Goal: Task Accomplishment & Management: Complete application form

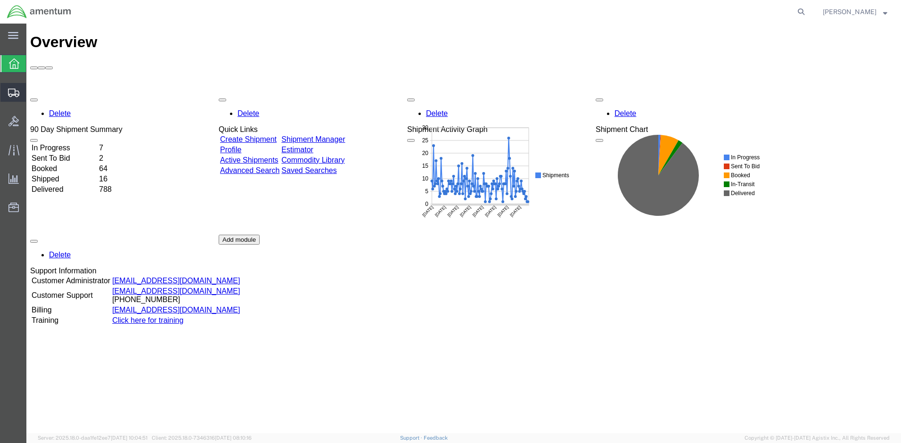
click at [0, 0] on span "Create Shipment" at bounding box center [0, 0] width 0 height 0
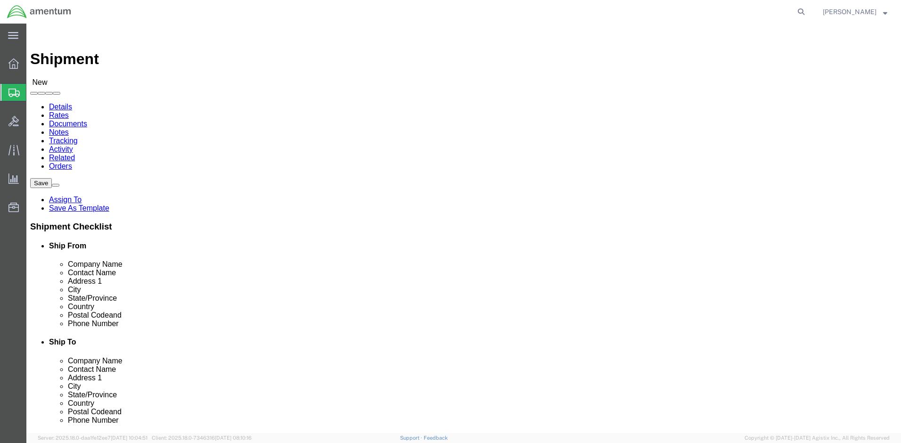
select select
select select "MYPROFILE"
select select "MD"
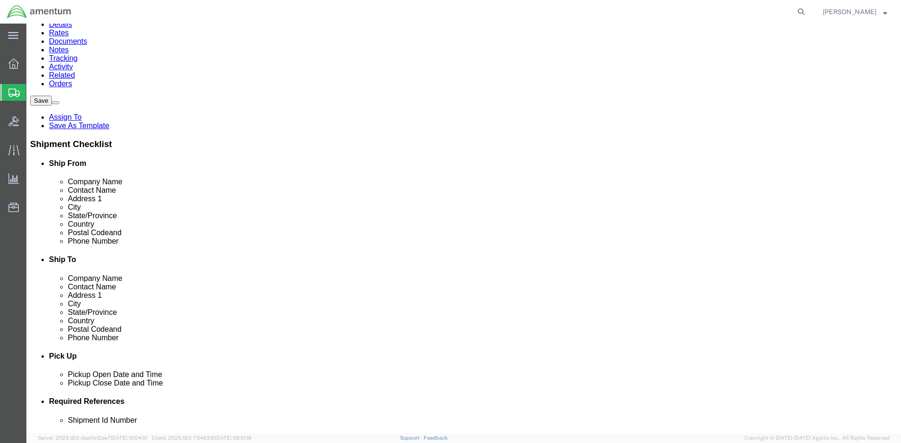
scroll to position [94, 0]
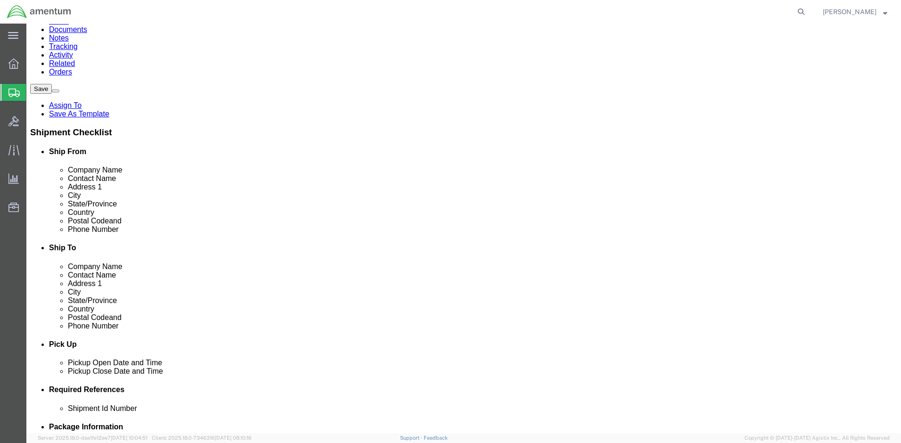
click link "ADDITIONAL INFORMATION"
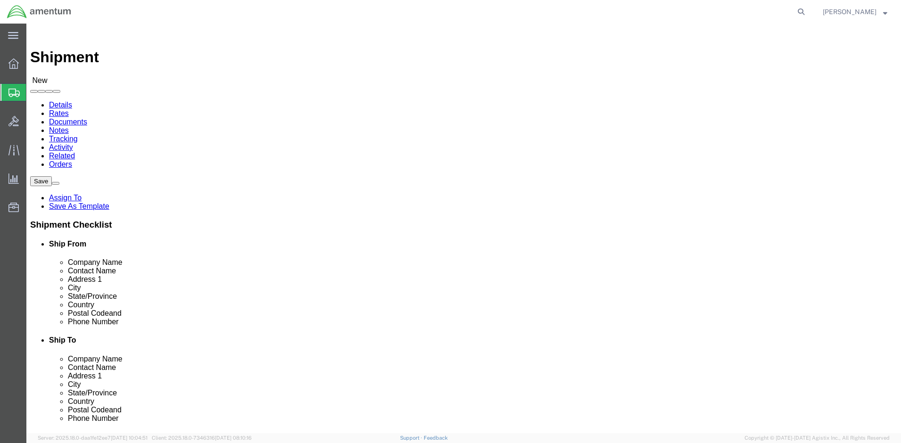
scroll to position [0, 0]
click div "Location My Profile Location [PHONE_NUMBER] [PHONE_NUMBER] [PHONE_NUMBER] [PHON…"
click input "text"
type input "DODAAC: W516M0"
drag, startPoint x: 542, startPoint y: 162, endPoint x: 464, endPoint y: 160, distance: 78.2
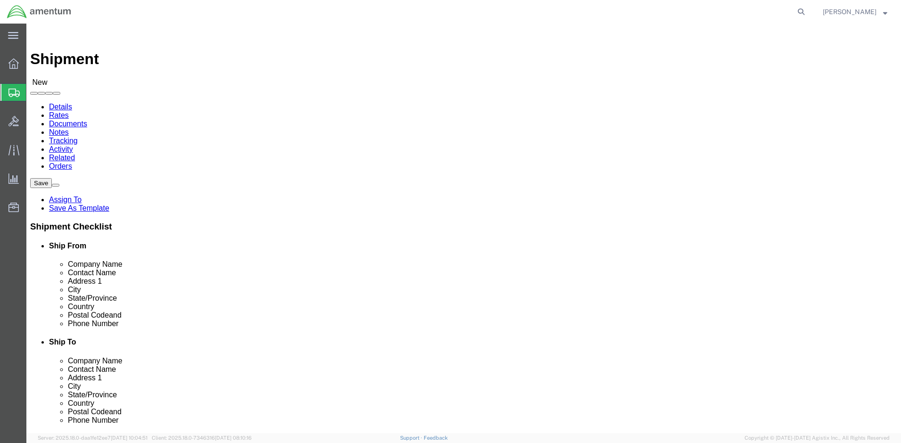
click div "Company Alias DODAAC: W516M0"
paste input "DODAAC: W516M0"
type input "DODAAC: W516M0"
click input "text"
type input "[PERSON_NAME]"
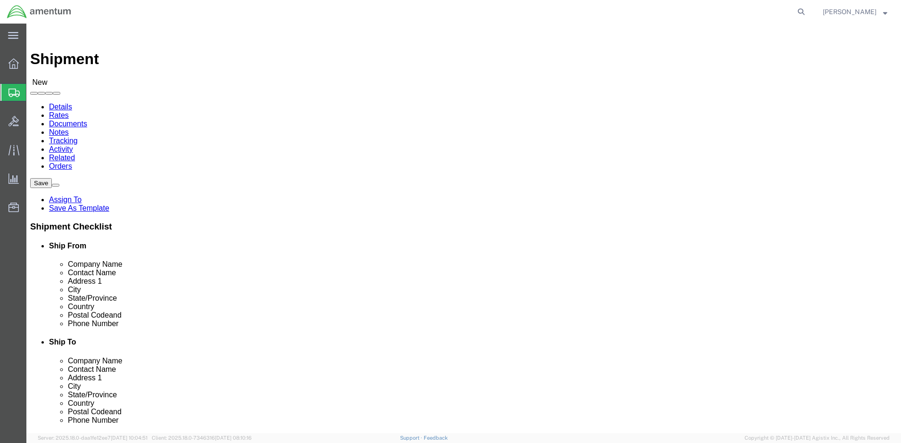
click input "text"
type input "[STREET_ADDRESS][PERSON_NAME]"
type input "Augusta"
click label "Address 2"
type input "g"
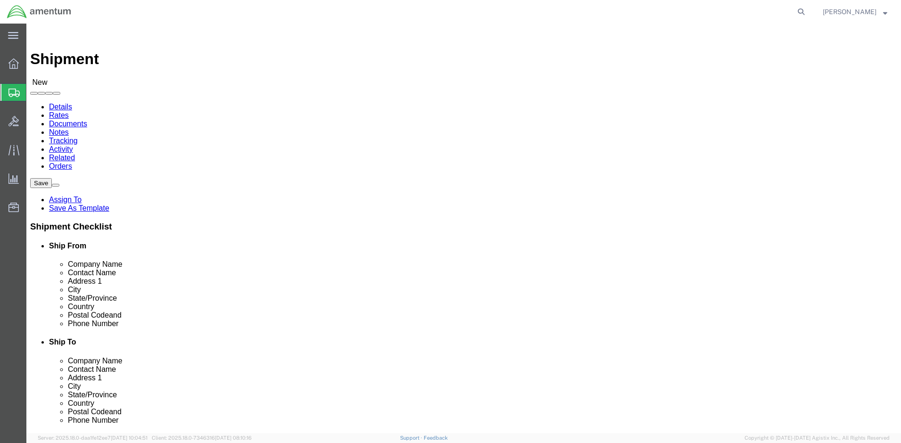
click input "Postal Code"
type input "30909"
click input "text"
type input "[PHONE_NUMBER]"
click div "Location My Profile Location [PHONE_NUMBER] [PHONE_NUMBER] [PHONE_NUMBER] [PHON…"
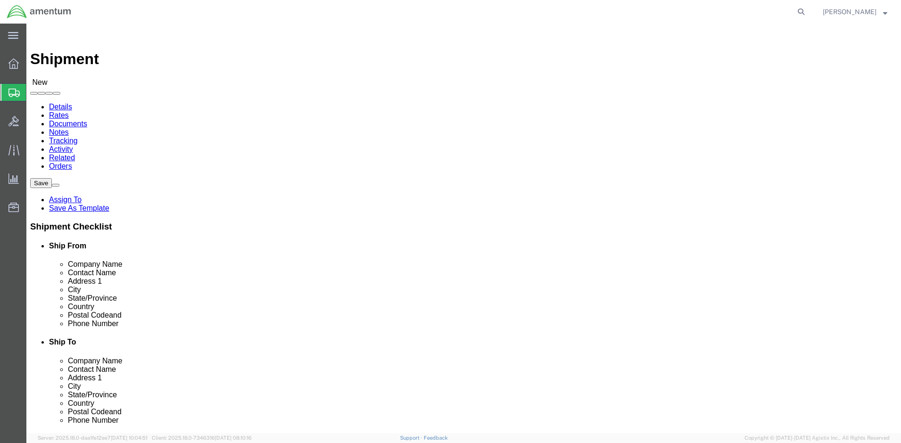
click link "ADDITIONAL INFORMATION"
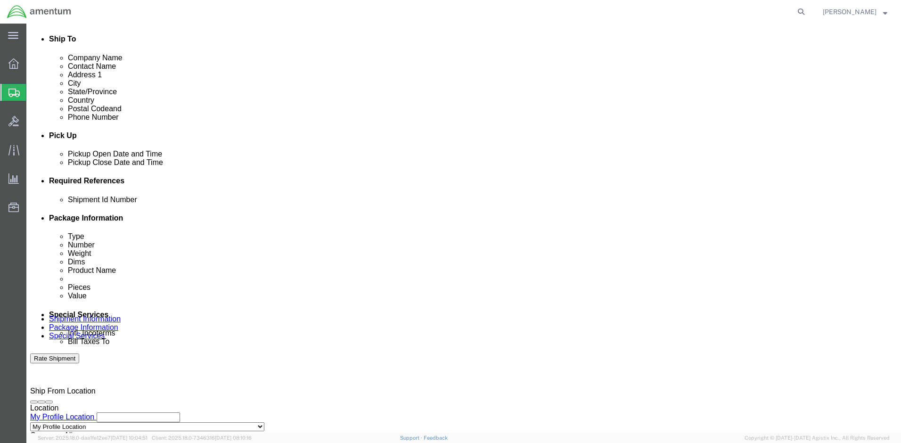
scroll to position [330, 0]
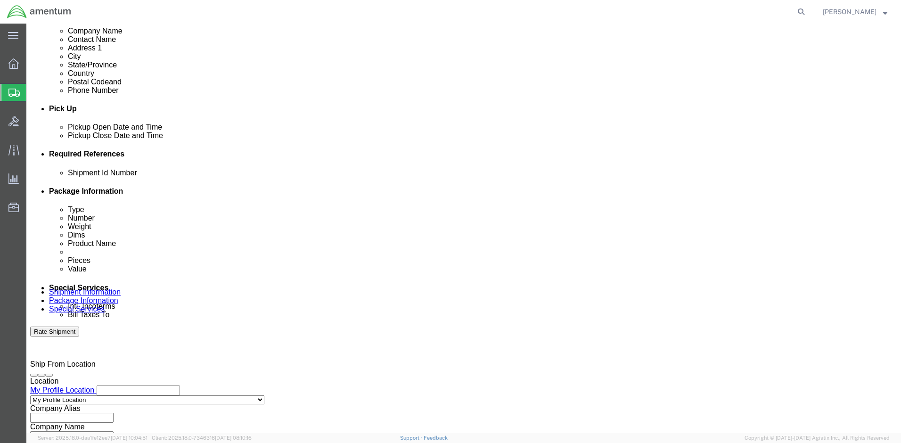
click div "Shipment Id Number"
click input "text"
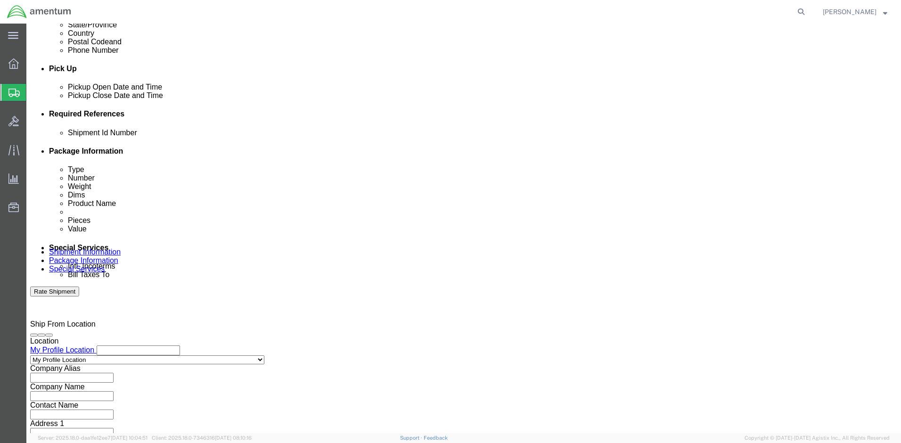
scroll to position [490, 0]
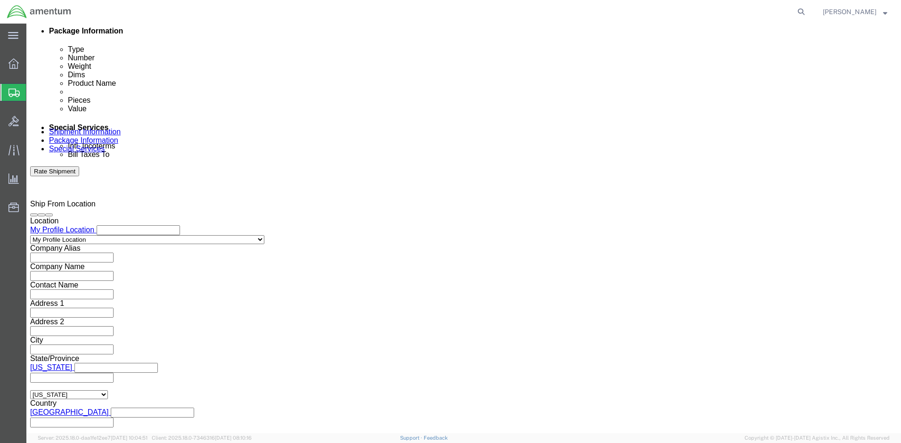
type input "2575.01.02.C.[DATE].EMLE"
click button "Continue"
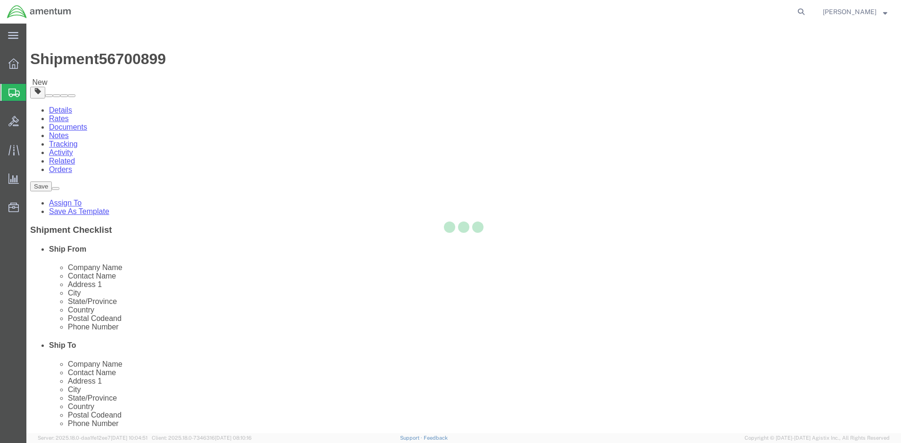
select select "CBOX"
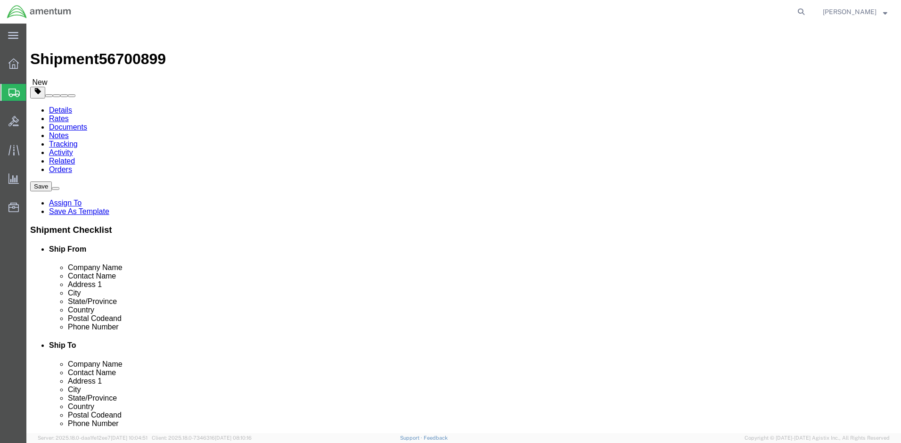
click input "text"
type input "16"
type input "19.0"
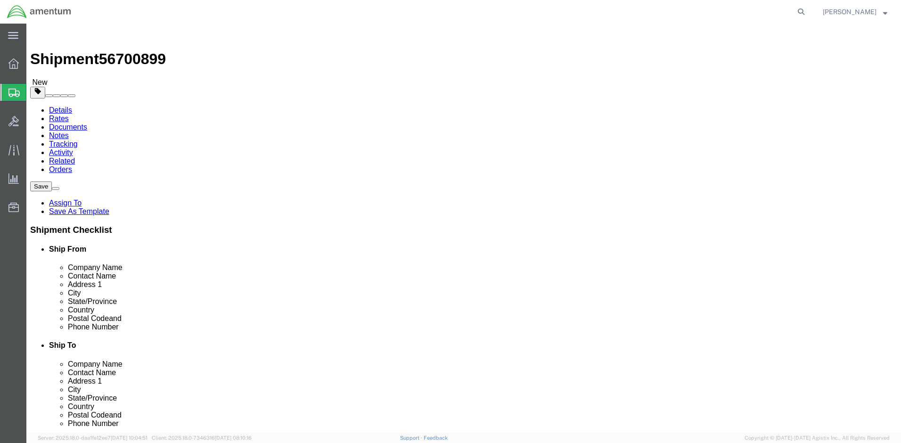
click link "Add Content"
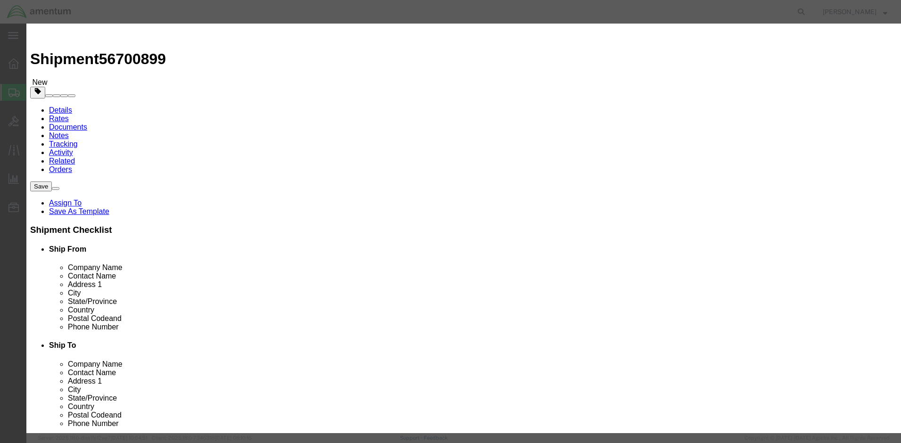
click input "text"
type input "CABLES"
drag, startPoint x: 288, startPoint y: 87, endPoint x: 272, endPoint y: 90, distance: 16.5
click div "0"
type input "2"
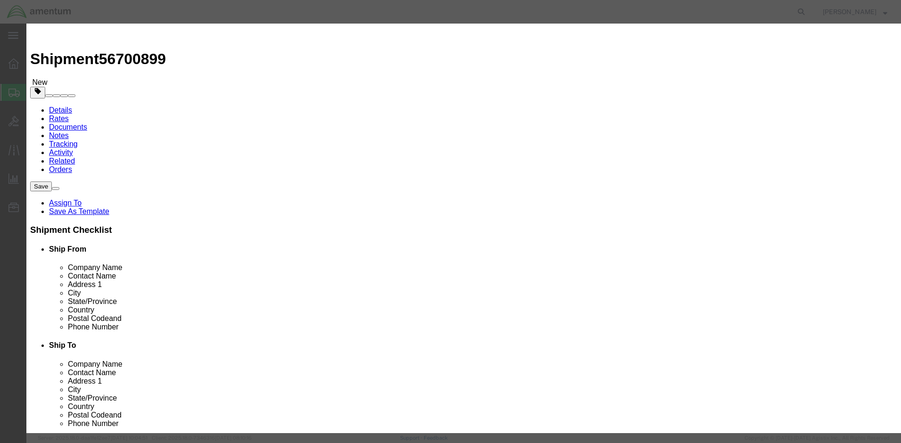
type input "30"
click input "text"
type input "200"
click div "Save & Add Another Save & Close Close"
click button "Save & Close"
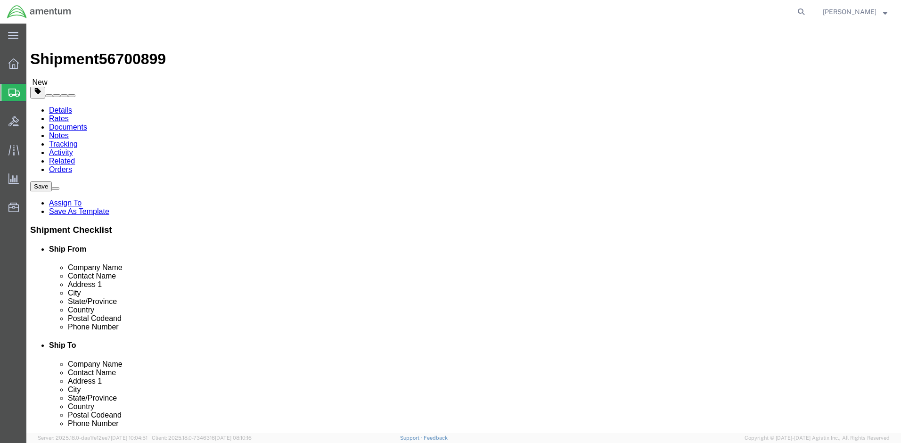
click link "Add Package"
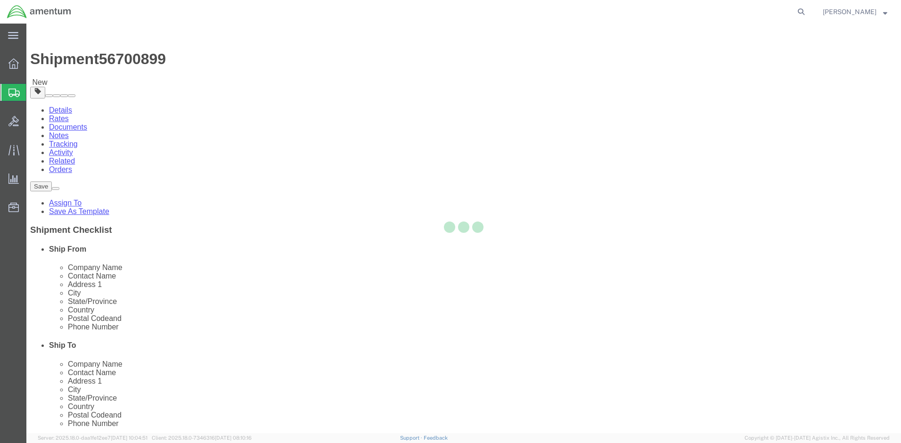
select select "CBOX"
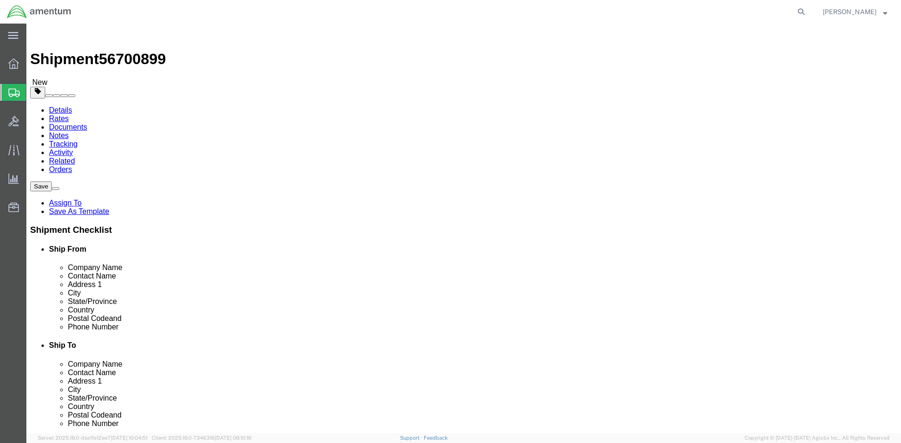
click input "text"
type input "16"
type input "13"
click div "Package Type Select BCK Boxes Bale(s) Basket(s) Bolt(s) Bottle(s) Buckets Bulk …"
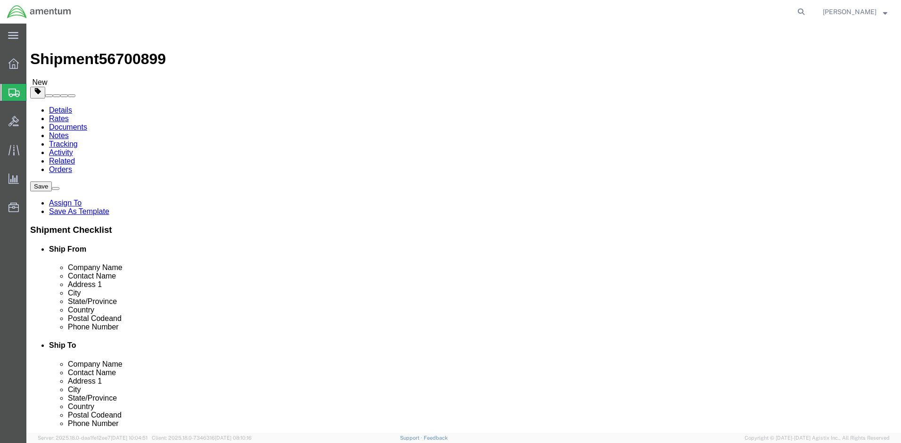
click input "12LBS"
type input "12"
click link "Add Content"
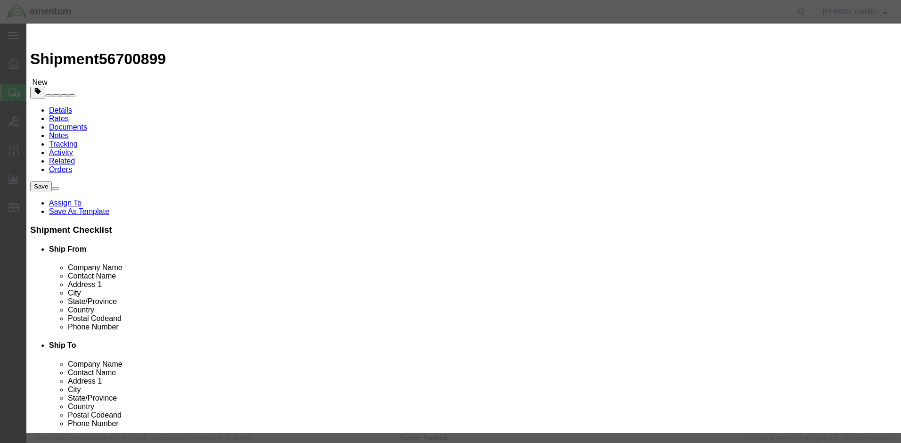
click div "Commodity library"
click input "text"
type input "CABLES"
click h3 "Add content"
drag, startPoint x: 287, startPoint y: 88, endPoint x: 230, endPoint y: 87, distance: 56.1
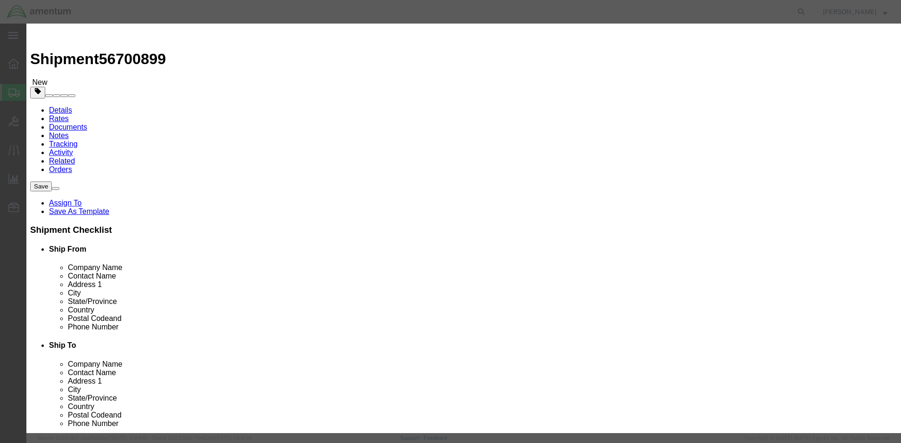
click div "Pieces 0 Select Bag Barrels 100Board Feet Bottle Box Blister Pack Carats Can Ca…"
drag, startPoint x: 307, startPoint y: 91, endPoint x: 255, endPoint y: 90, distance: 51.4
click div "Pieces 29 Select Bag Barrels 100Board Feet Bottle Box Blister Pack Carats Can C…"
type input "20"
click input "text"
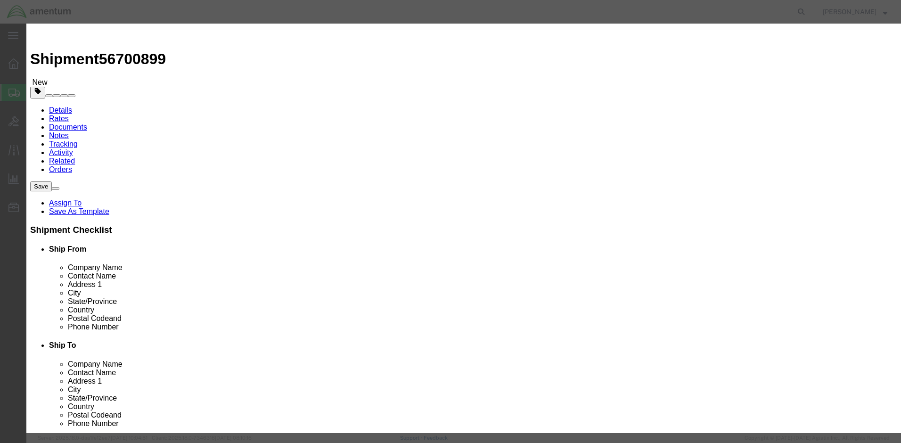
type input "150"
click div "Save & Add Another Save & Close Close"
click button "Save & Close"
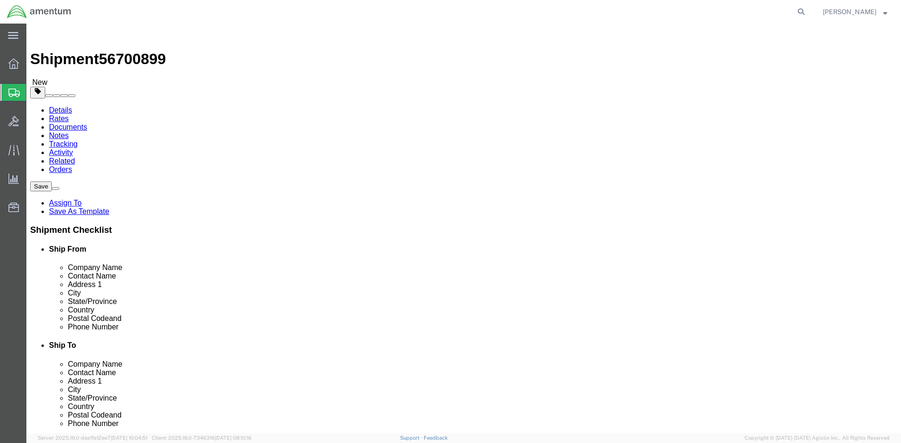
click dd "30.00 Each"
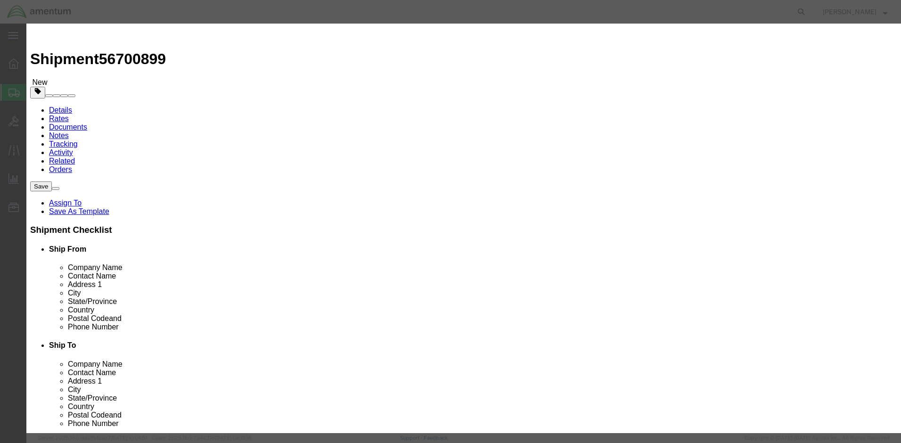
click input "30.00"
type input "39.00"
type input "260"
click button "Save & Close"
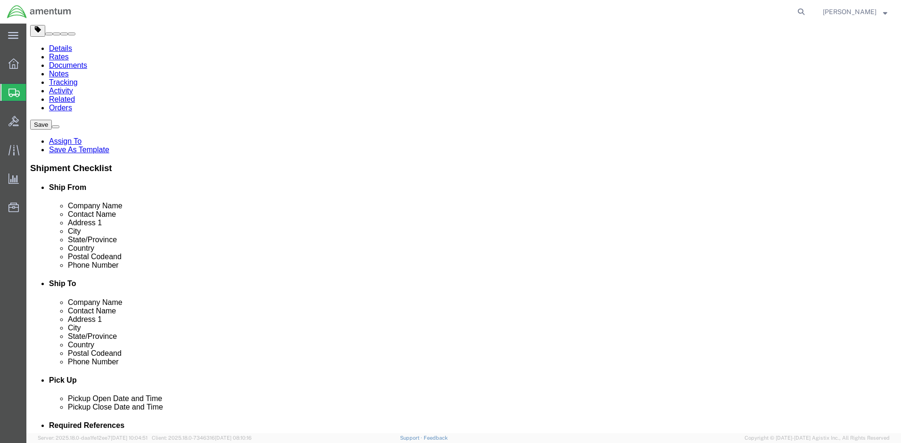
scroll to position [69, 0]
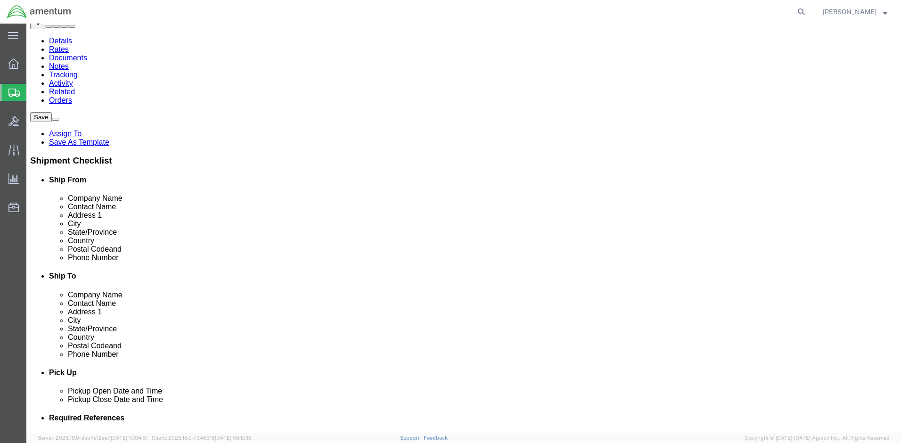
click button "Rate Shipment"
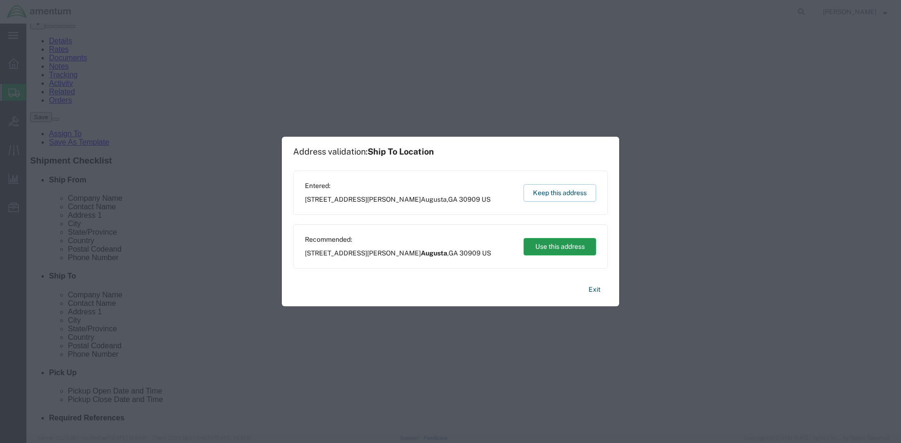
click at [533, 246] on button "Use this address" at bounding box center [560, 246] width 73 height 17
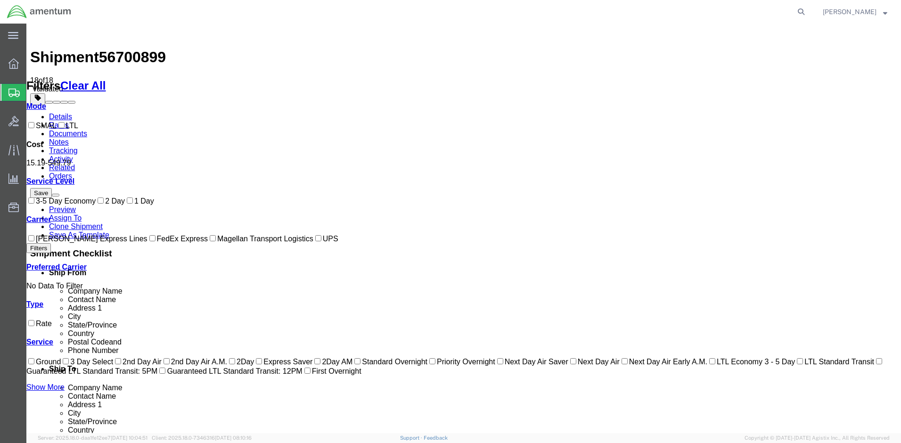
scroll to position [0, 0]
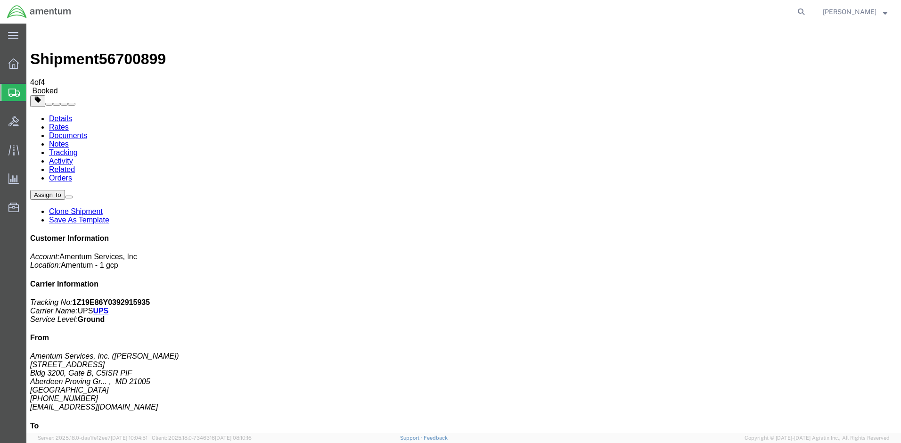
click at [68, 115] on link "Details" at bounding box center [60, 119] width 23 height 8
click button "Assign To"
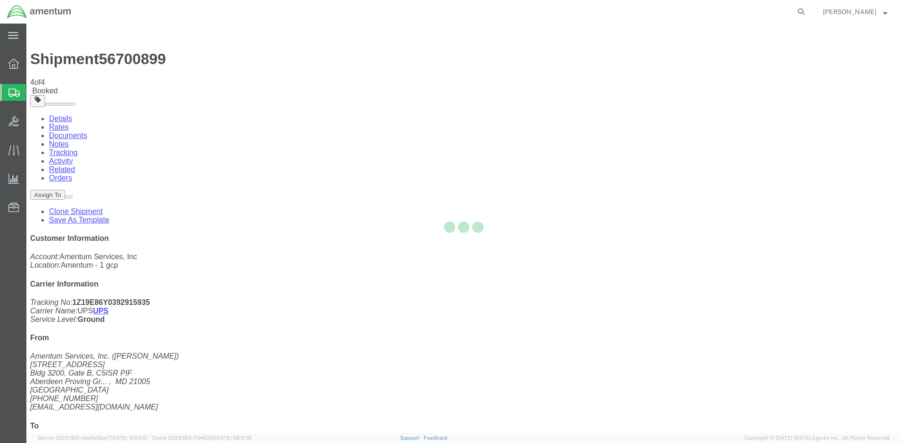
select select
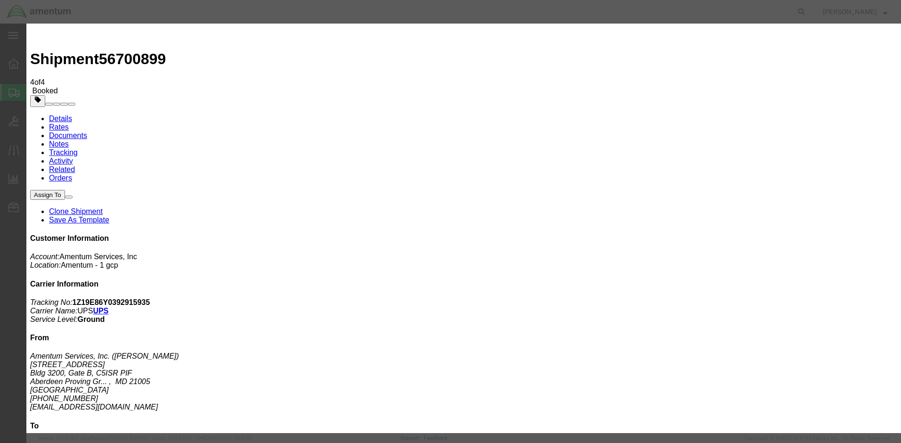
click icon "button"
